Goal: Transaction & Acquisition: Purchase product/service

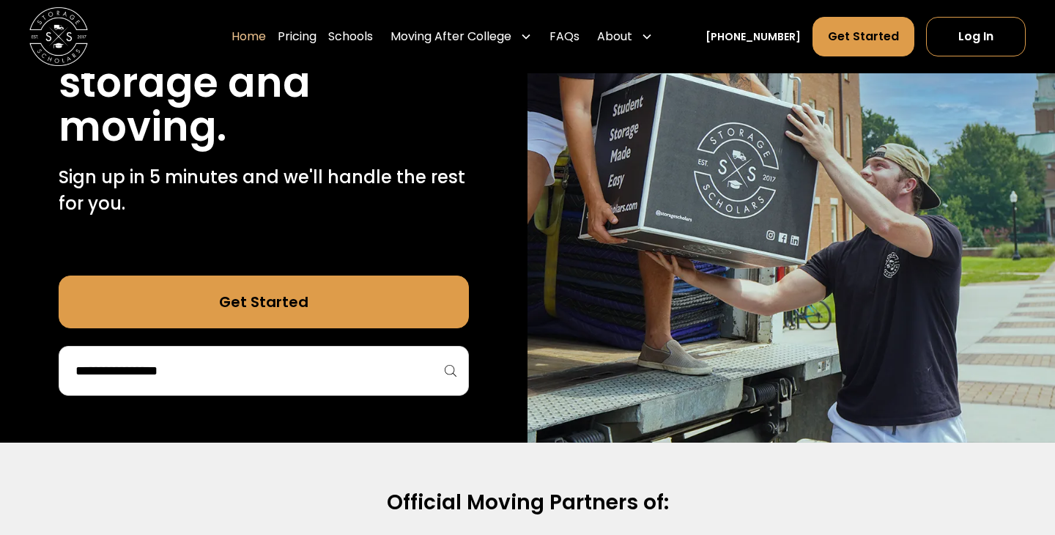
scroll to position [192, 0]
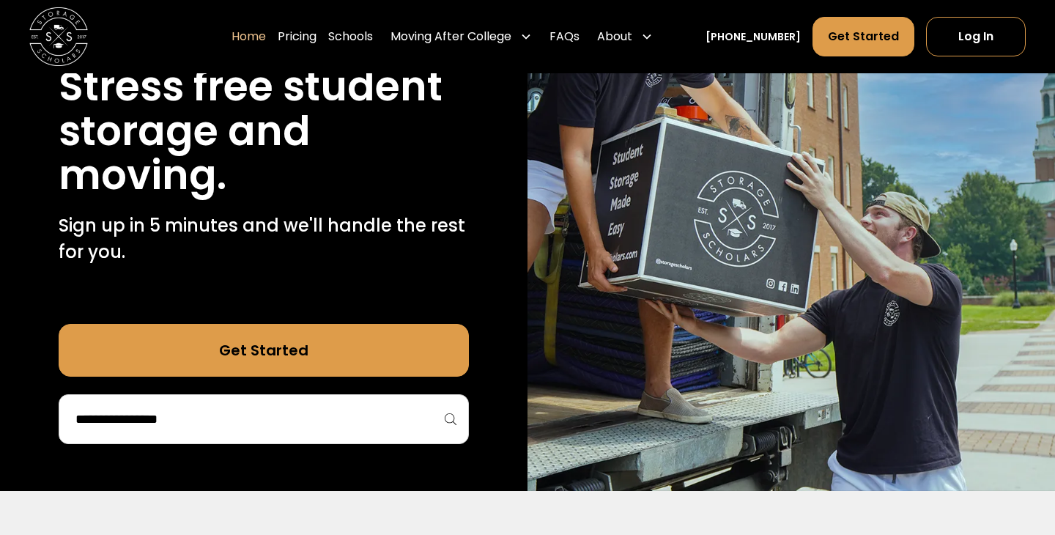
click at [303, 418] on input "search" at bounding box center [263, 419] width 379 height 25
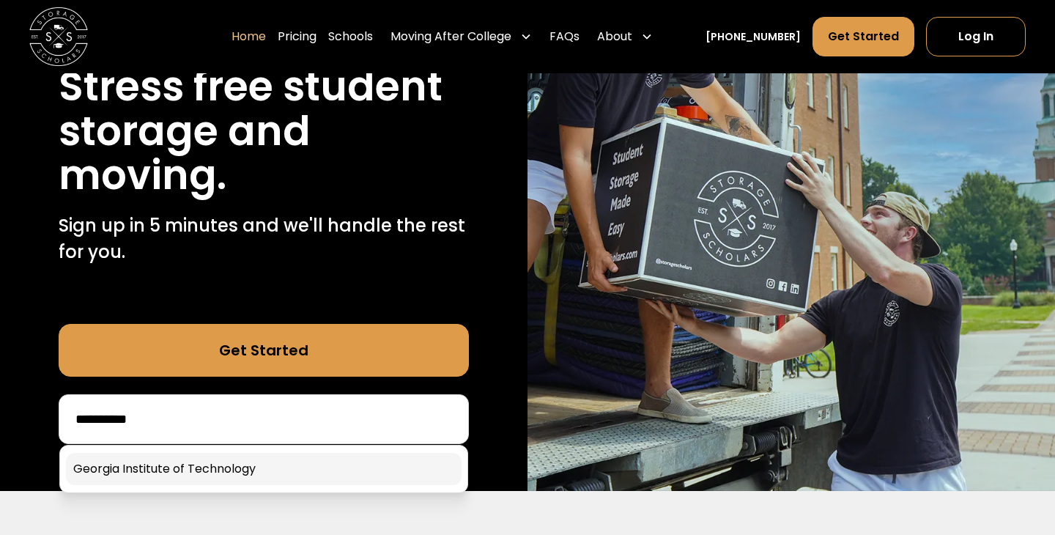
type input "**********"
click at [308, 472] on link at bounding box center [264, 469] width 396 height 32
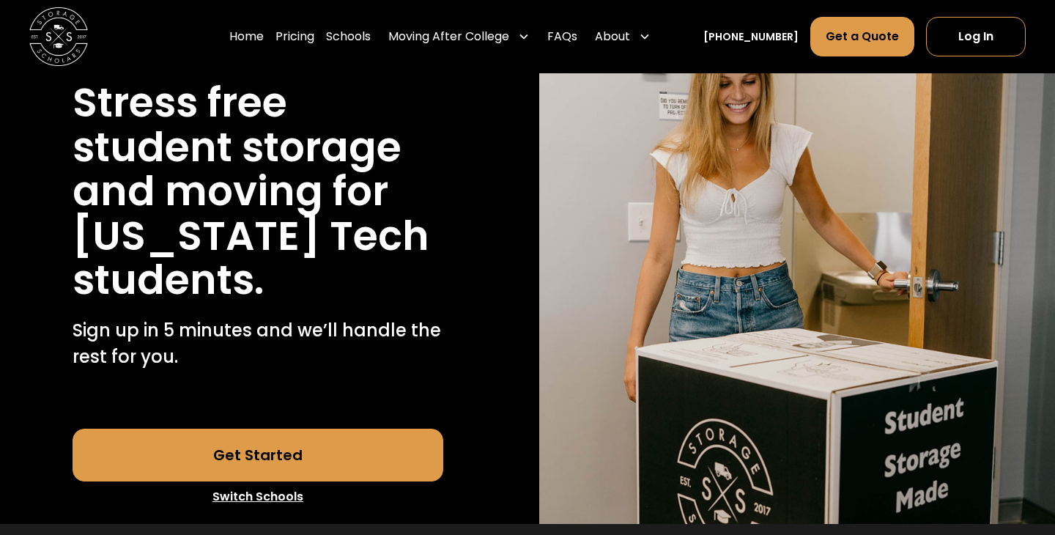
scroll to position [239, 0]
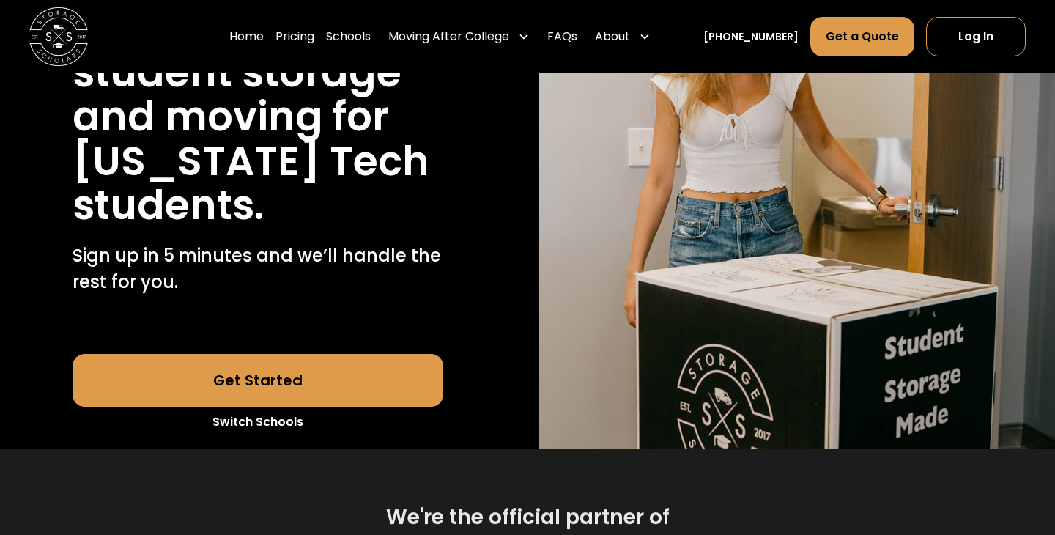
click at [362, 382] on link "Get Started" at bounding box center [258, 380] width 371 height 53
